Goal: Task Accomplishment & Management: Use online tool/utility

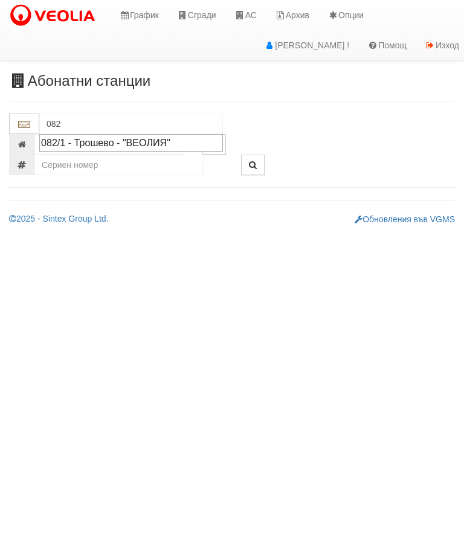
click at [149, 140] on div "082/1 - Трошево - "ВЕОЛИЯ"" at bounding box center [131, 143] width 180 height 14
type input "082/1 - Трошево - "ВЕОЛИЯ""
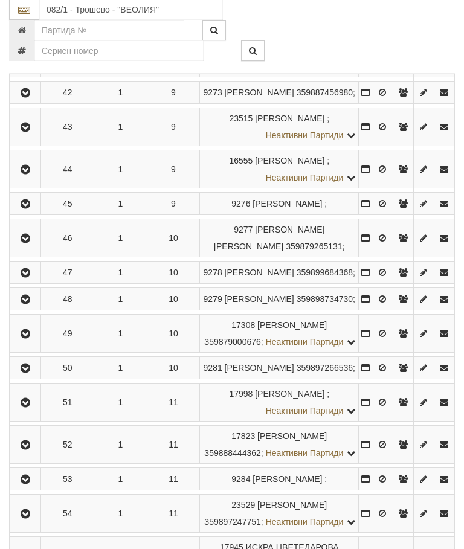
scroll to position [1699, 0]
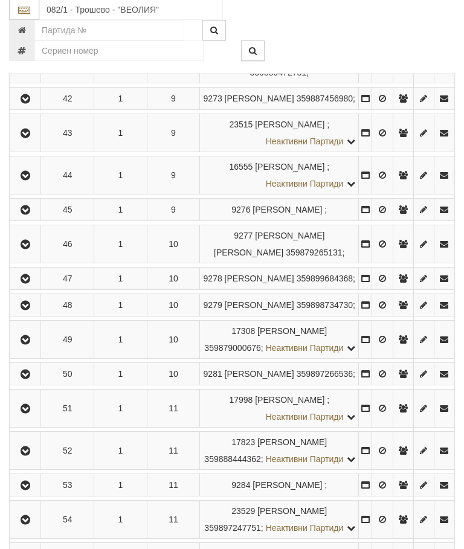
scroll to position [1699, 0]
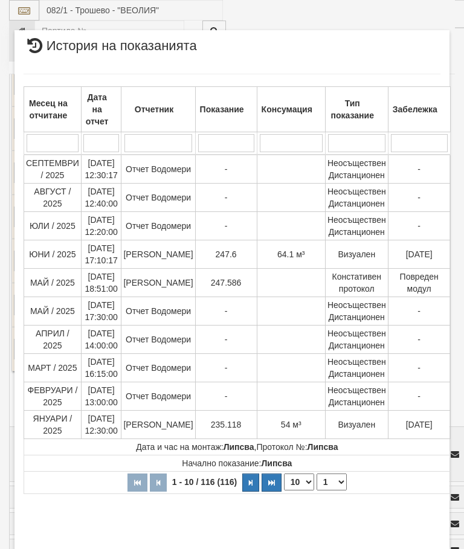
select select "10"
select select "1"
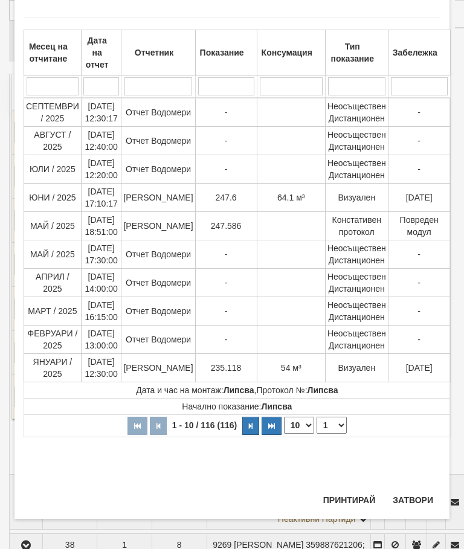
scroll to position [57, 0]
click at [415, 495] on button "Затвори" at bounding box center [412, 499] width 55 height 19
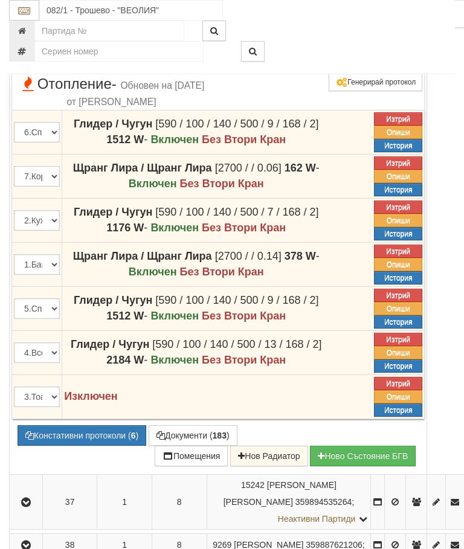
click at [360, 25] on icon at bounding box center [356, 20] width 10 height 10
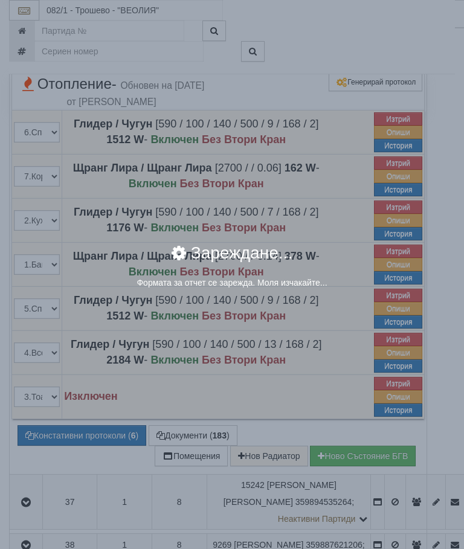
select select "8ac75930-9bfd-e511-80be-8d5a1dced85a"
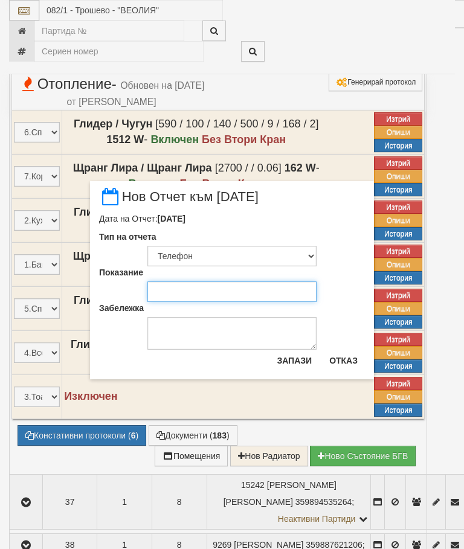
click at [180, 290] on input "Показание" at bounding box center [231, 291] width 169 height 21
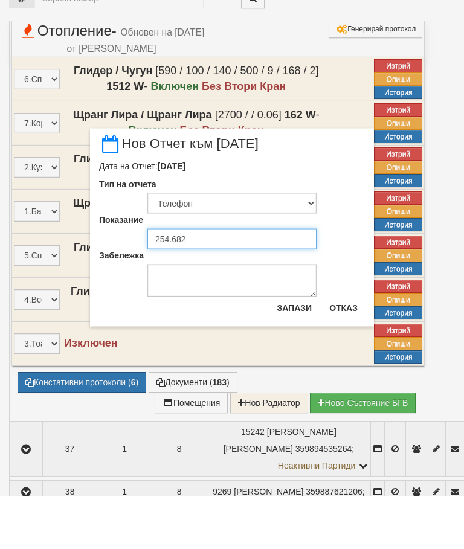
type input "254.682"
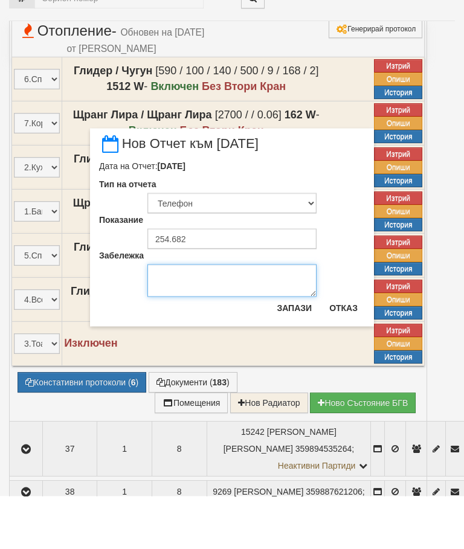
click at [179, 317] on textarea "Забележка" at bounding box center [231, 333] width 169 height 33
type textarea "[DATE] снимка"
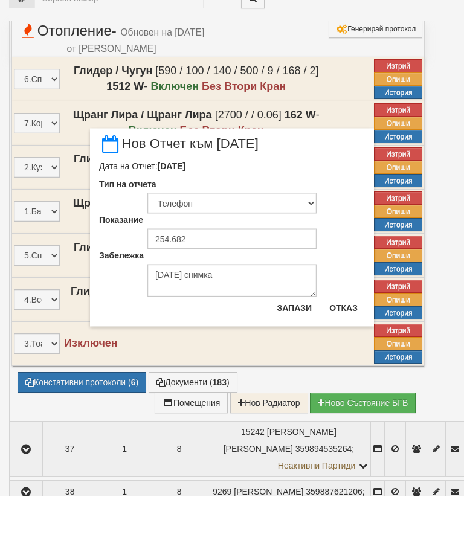
click at [298, 351] on button "Запази" at bounding box center [294, 360] width 50 height 19
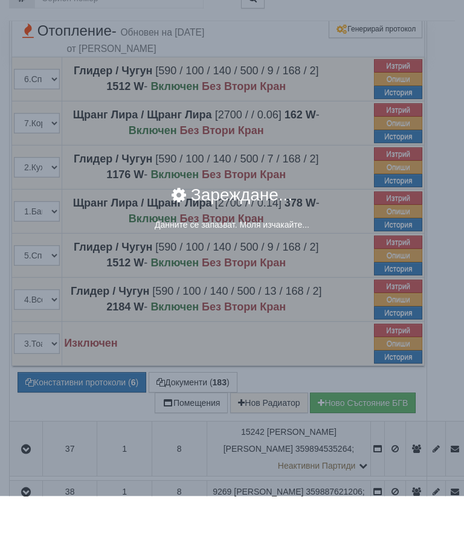
scroll to position [1705, 0]
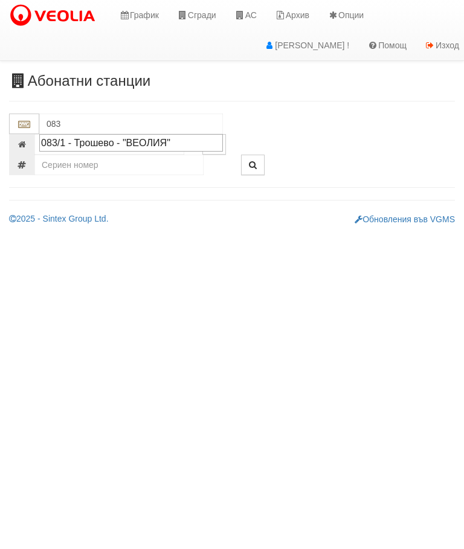
click at [155, 144] on div "083/1 - Трошево - "ВЕОЛИЯ"" at bounding box center [131, 143] width 180 height 14
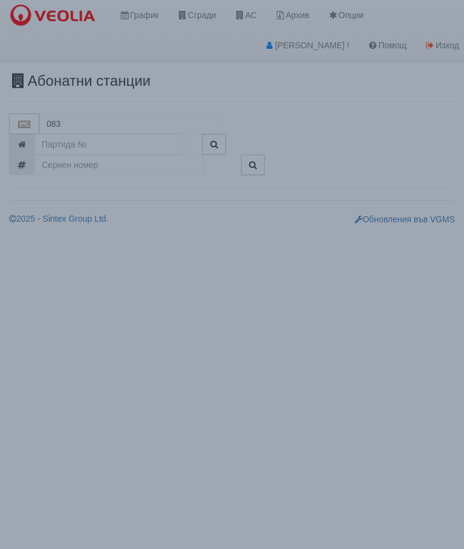
type input "083/1 - Трошево - "ВЕОЛИЯ""
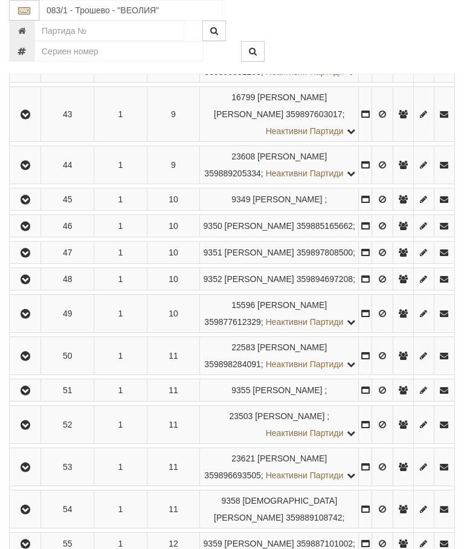
scroll to position [1757, 0]
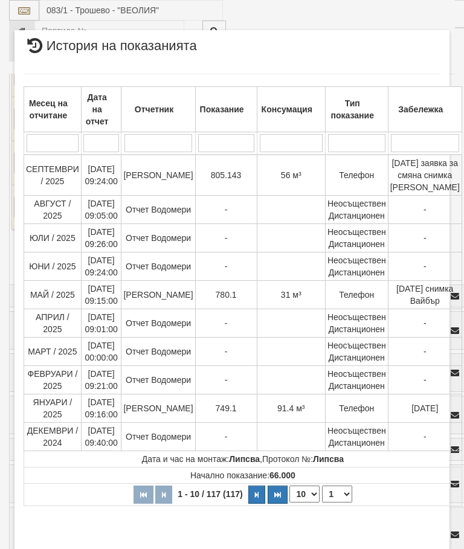
select select "10"
select select "1"
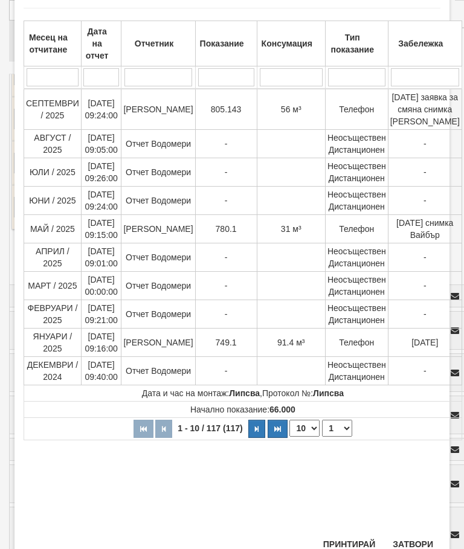
scroll to position [843, 0]
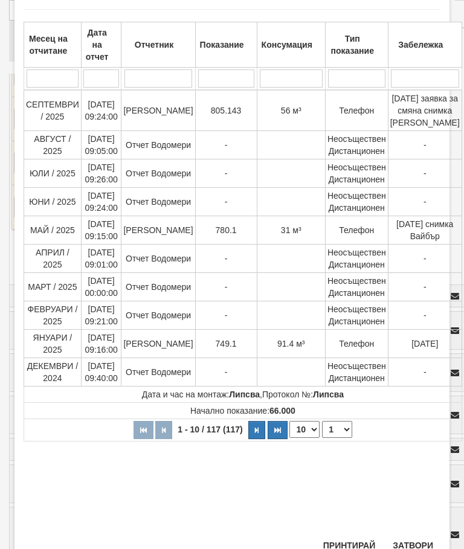
click at [413, 539] on button "Затвори" at bounding box center [412, 544] width 55 height 19
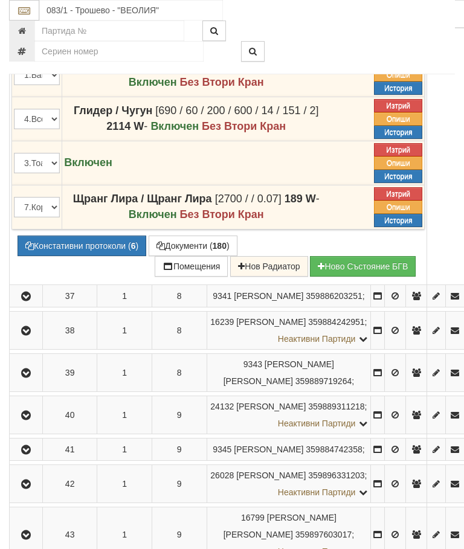
scroll to position [1704, 0]
